Goal: Information Seeking & Learning: Learn about a topic

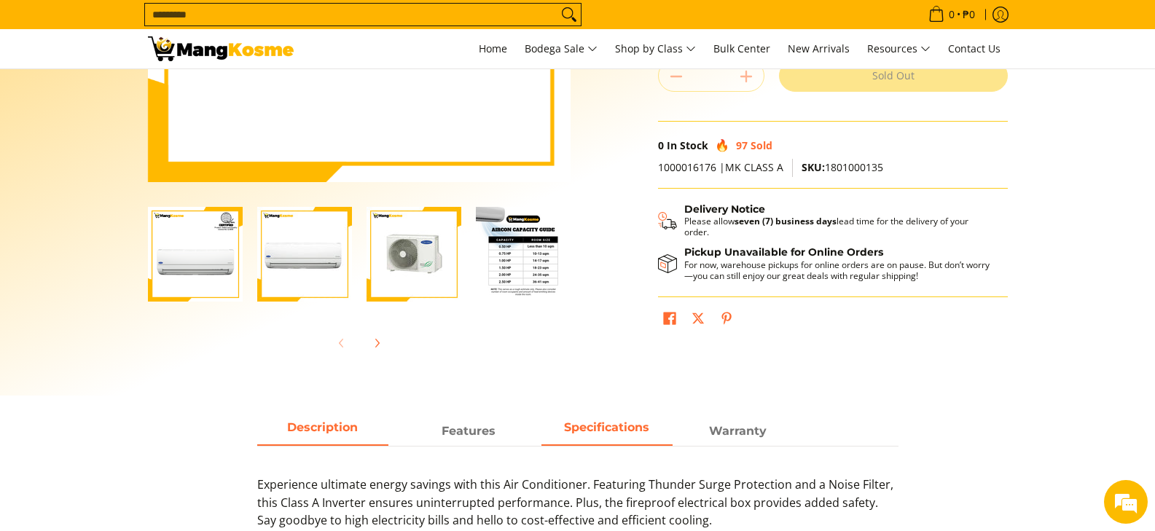
scroll to position [364, 0]
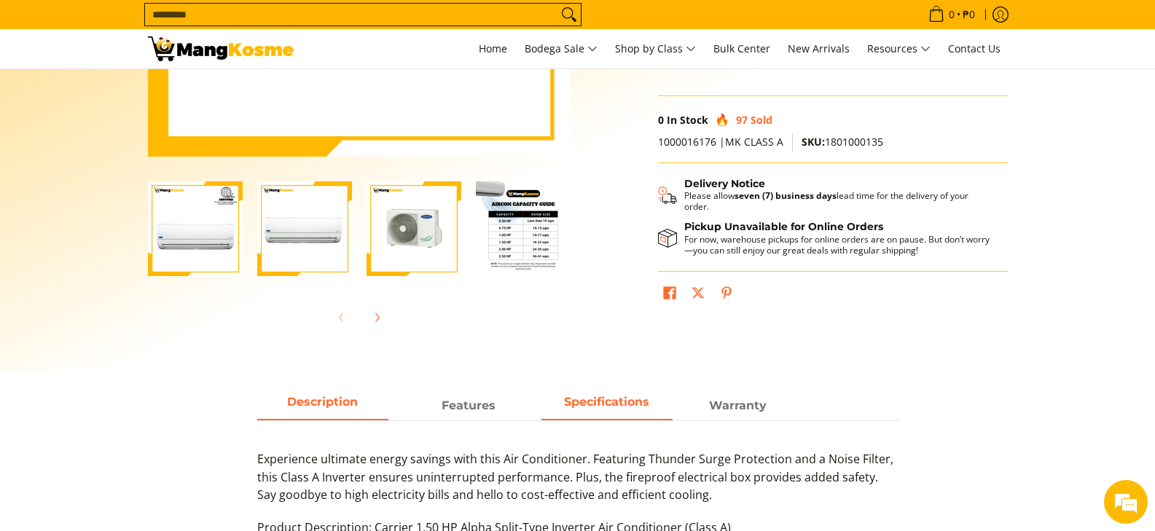
click at [576, 402] on span "Specifications" at bounding box center [606, 406] width 131 height 26
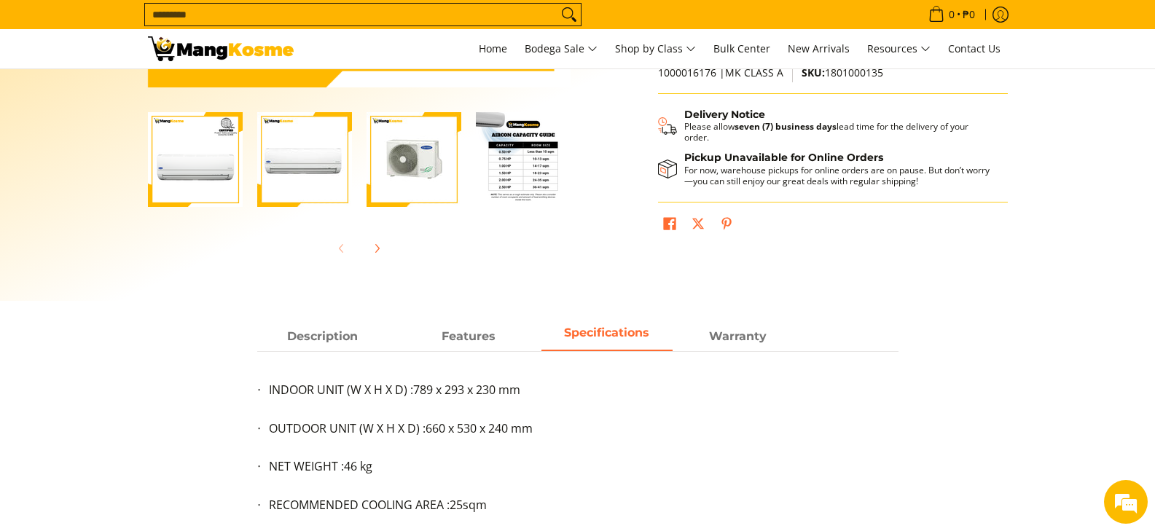
scroll to position [437, 0]
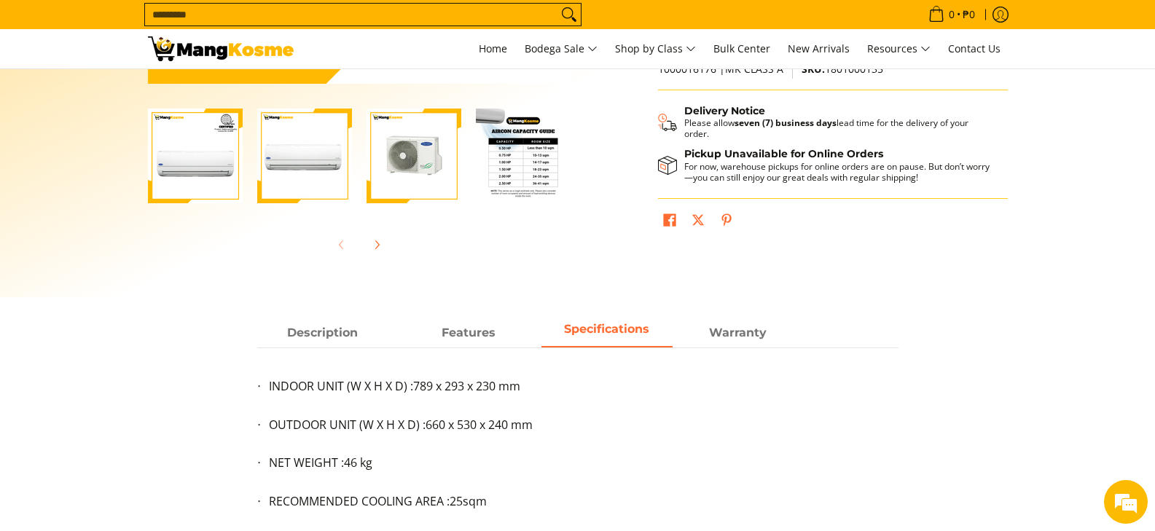
click at [525, 176] on img "Carrier 1.50 HP Alpha Split-Type Inverter Air Conditioner (Class A)-4" at bounding box center [523, 156] width 95 height 95
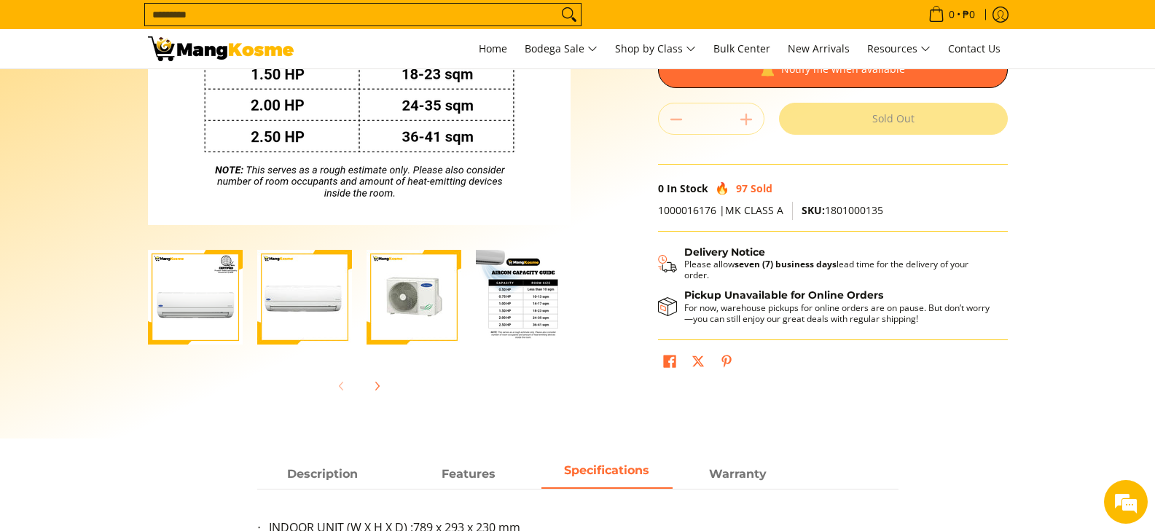
scroll to position [291, 0]
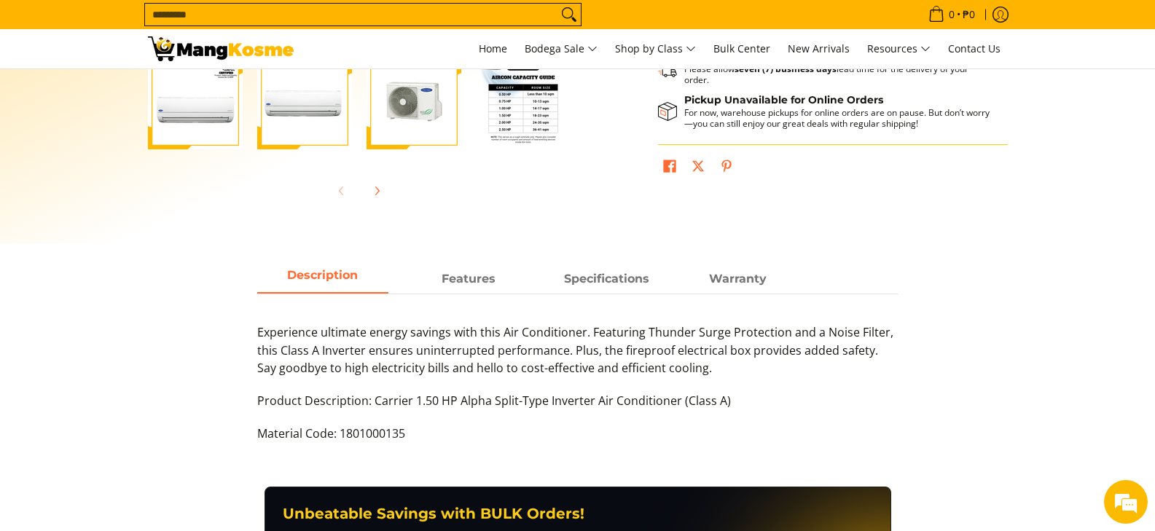
scroll to position [510, 0]
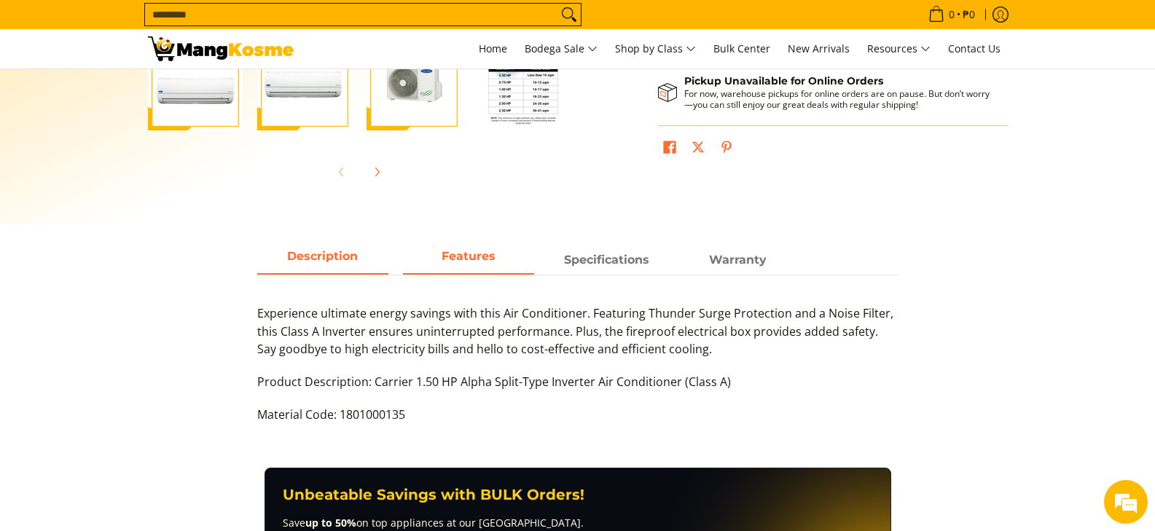
click at [458, 260] on span "Features" at bounding box center [468, 260] width 131 height 26
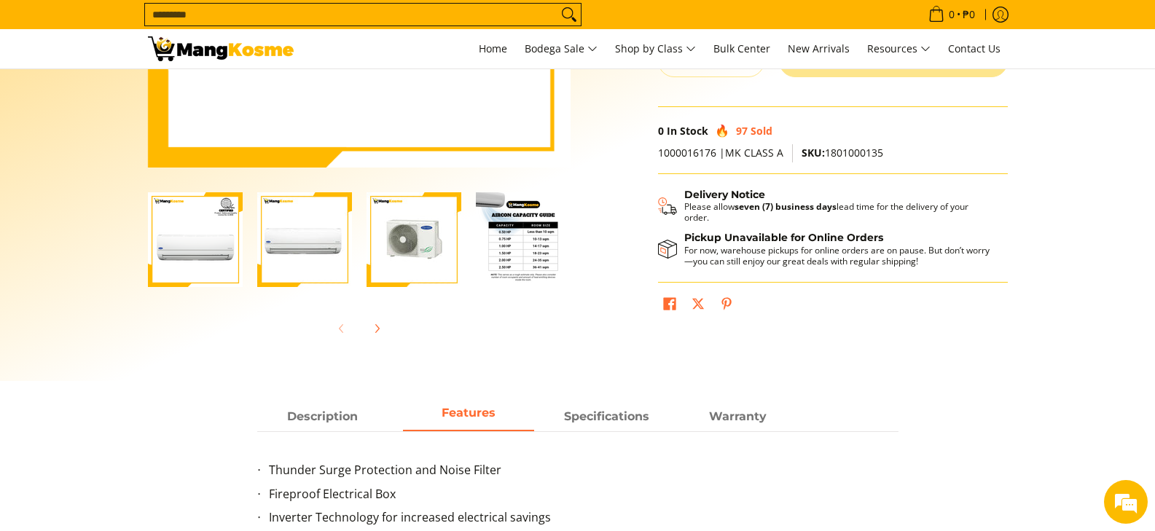
scroll to position [291, 0]
